Goal: Task Accomplishment & Management: Manage account settings

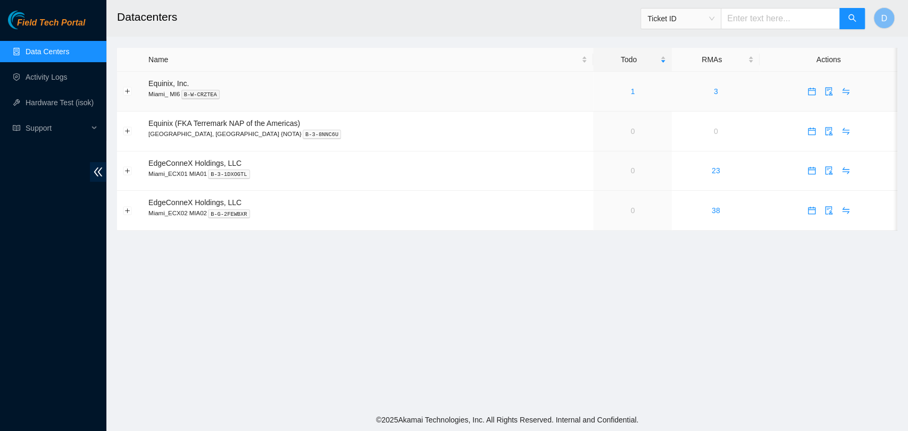
click at [607, 98] on td "1" at bounding box center [632, 92] width 79 height 40
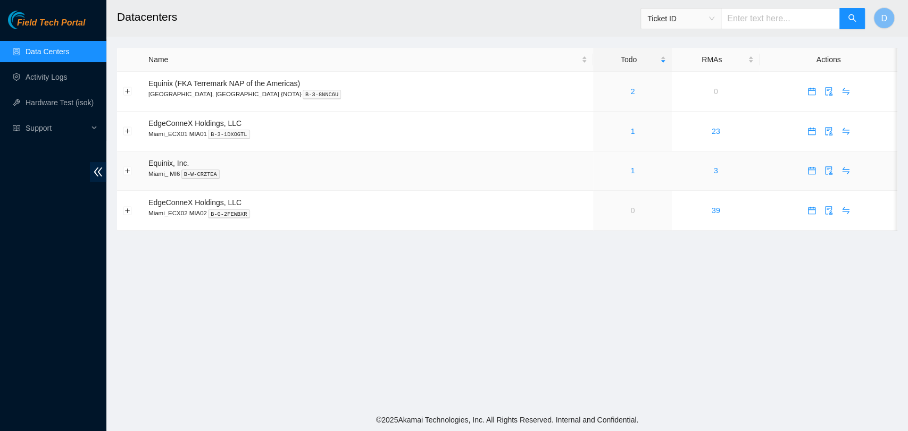
click at [608, 165] on div "1" at bounding box center [632, 171] width 67 height 12
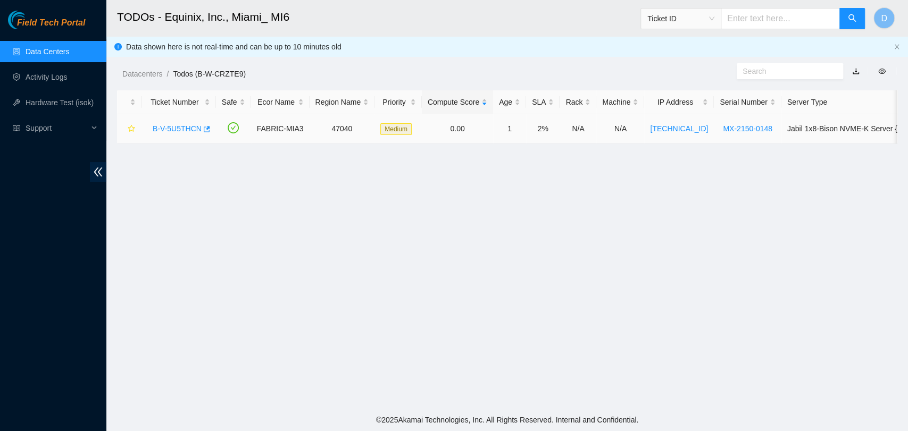
click at [177, 129] on link "B-V-5U5THCN" at bounding box center [177, 128] width 49 height 9
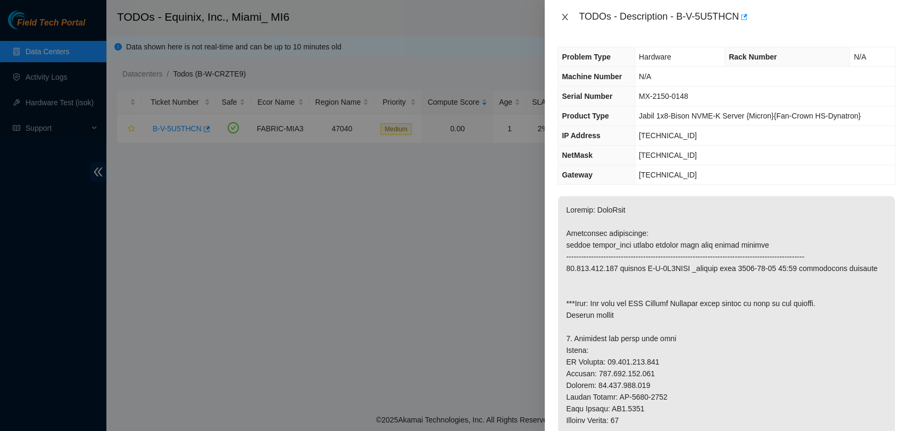
click at [566, 20] on icon "close" at bounding box center [565, 17] width 9 height 9
